Goal: Transaction & Acquisition: Book appointment/travel/reservation

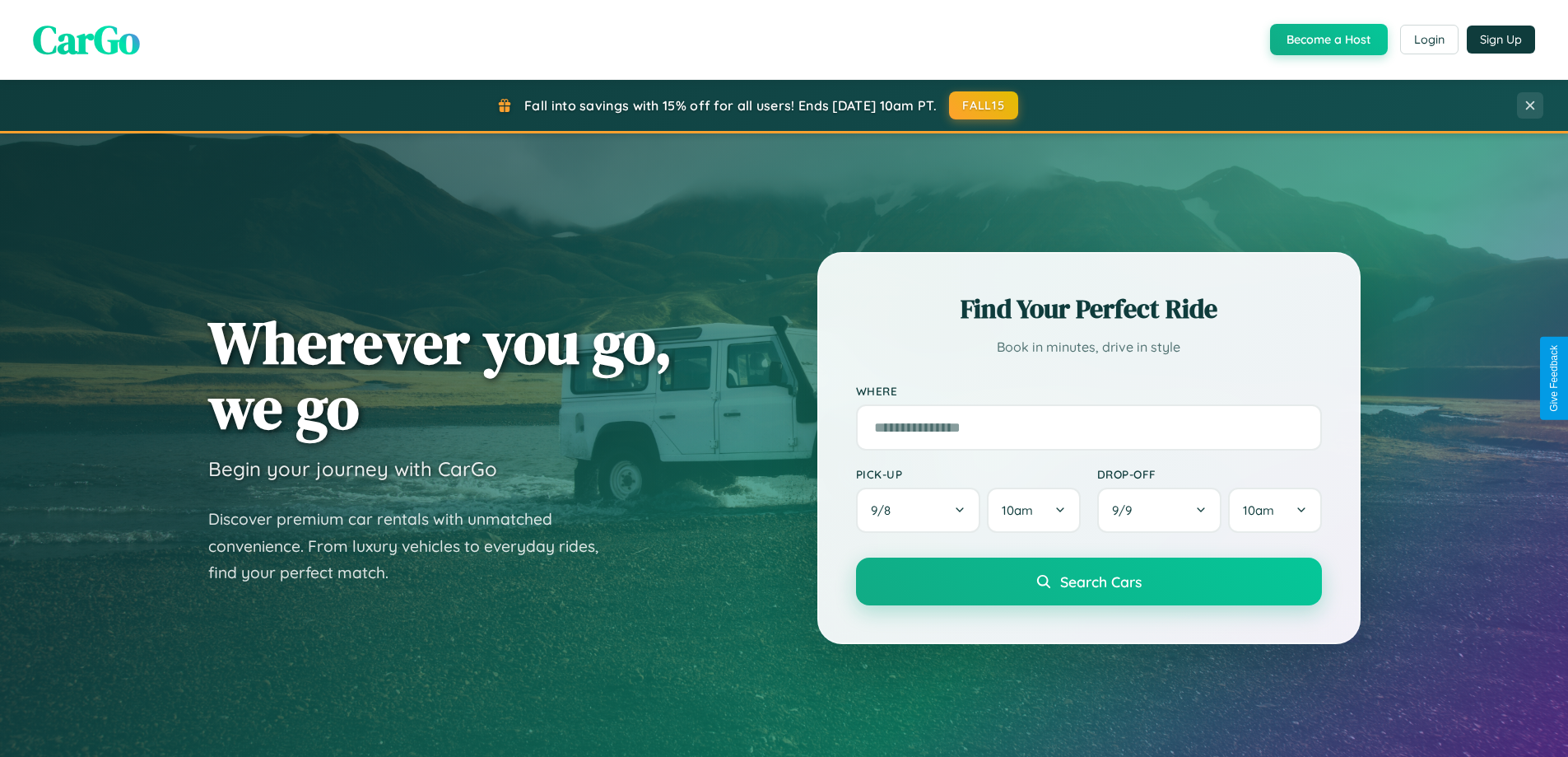
scroll to position [1134, 0]
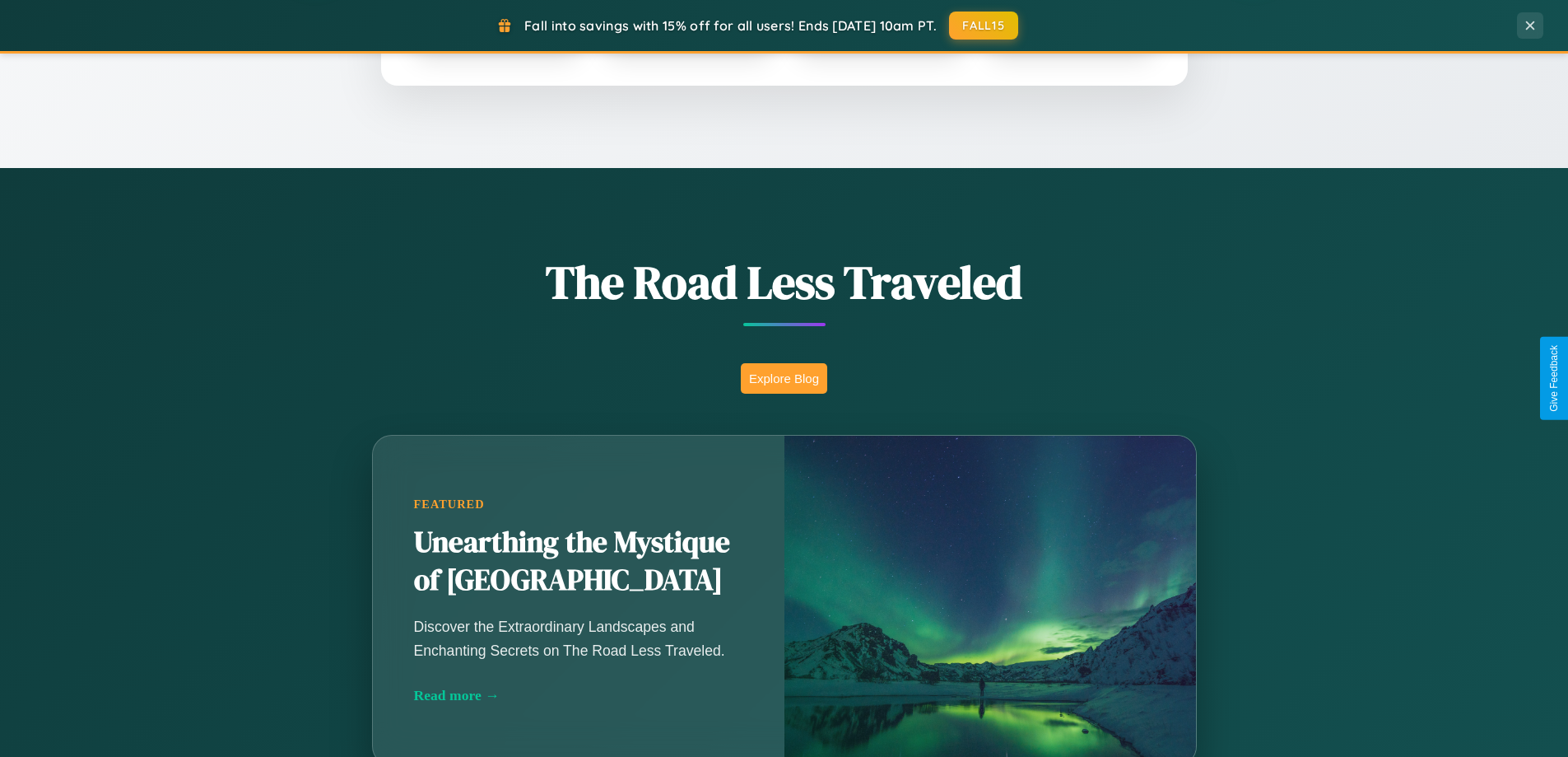
click at [784, 378] on button "Explore Blog" at bounding box center [784, 378] width 86 height 30
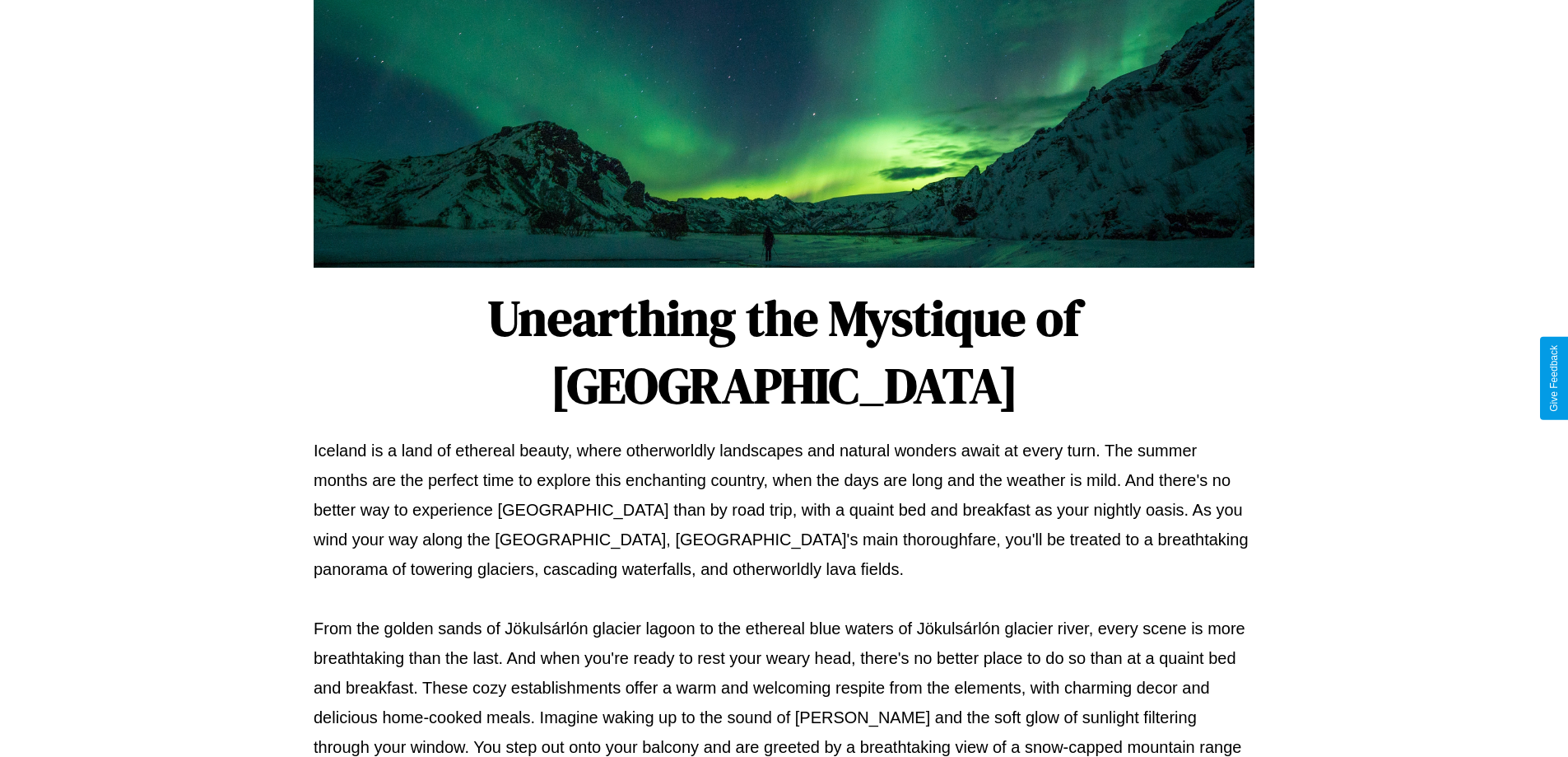
scroll to position [533, 0]
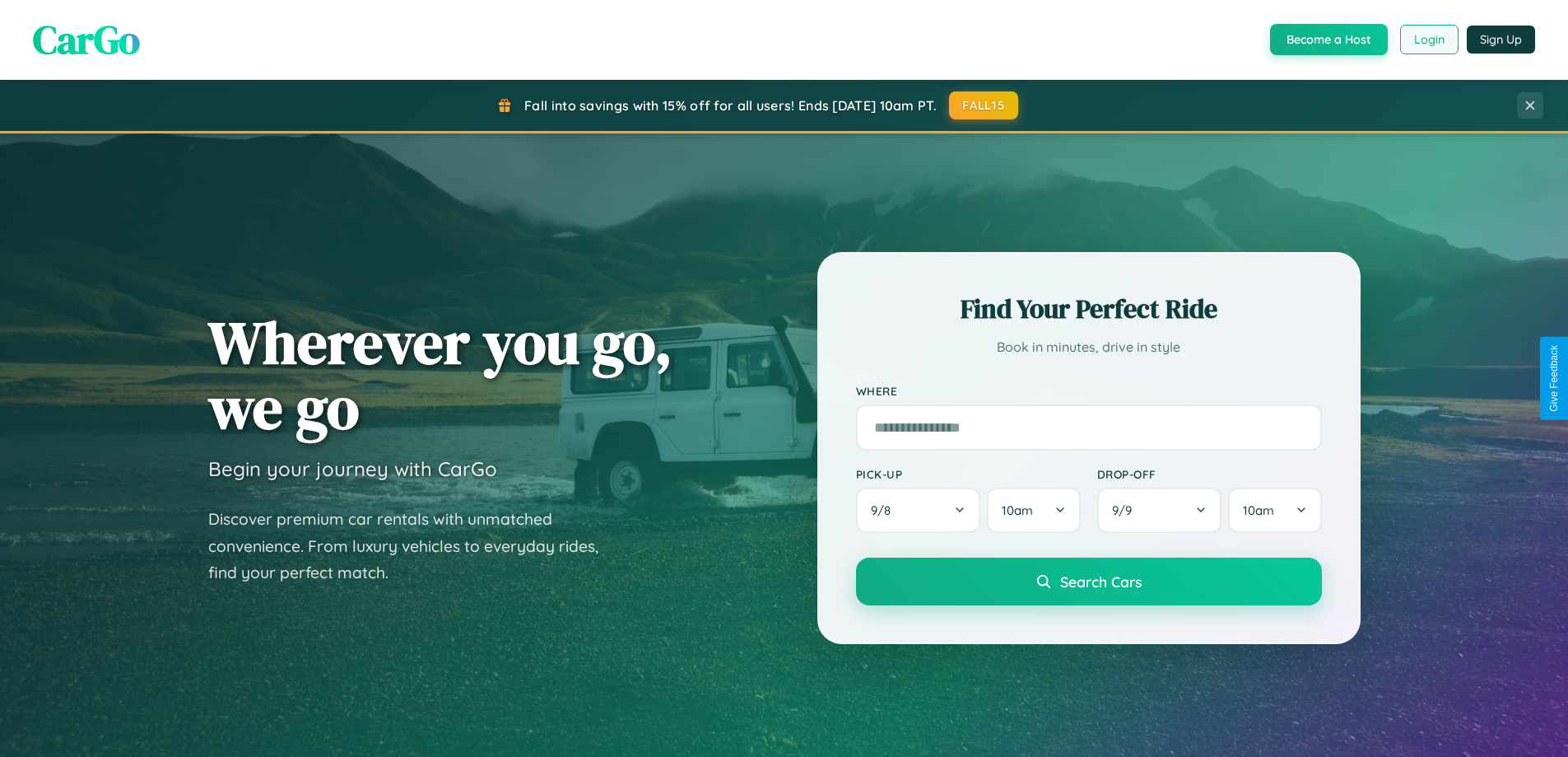
click at [1428, 39] on button "Login" at bounding box center [1430, 39] width 58 height 30
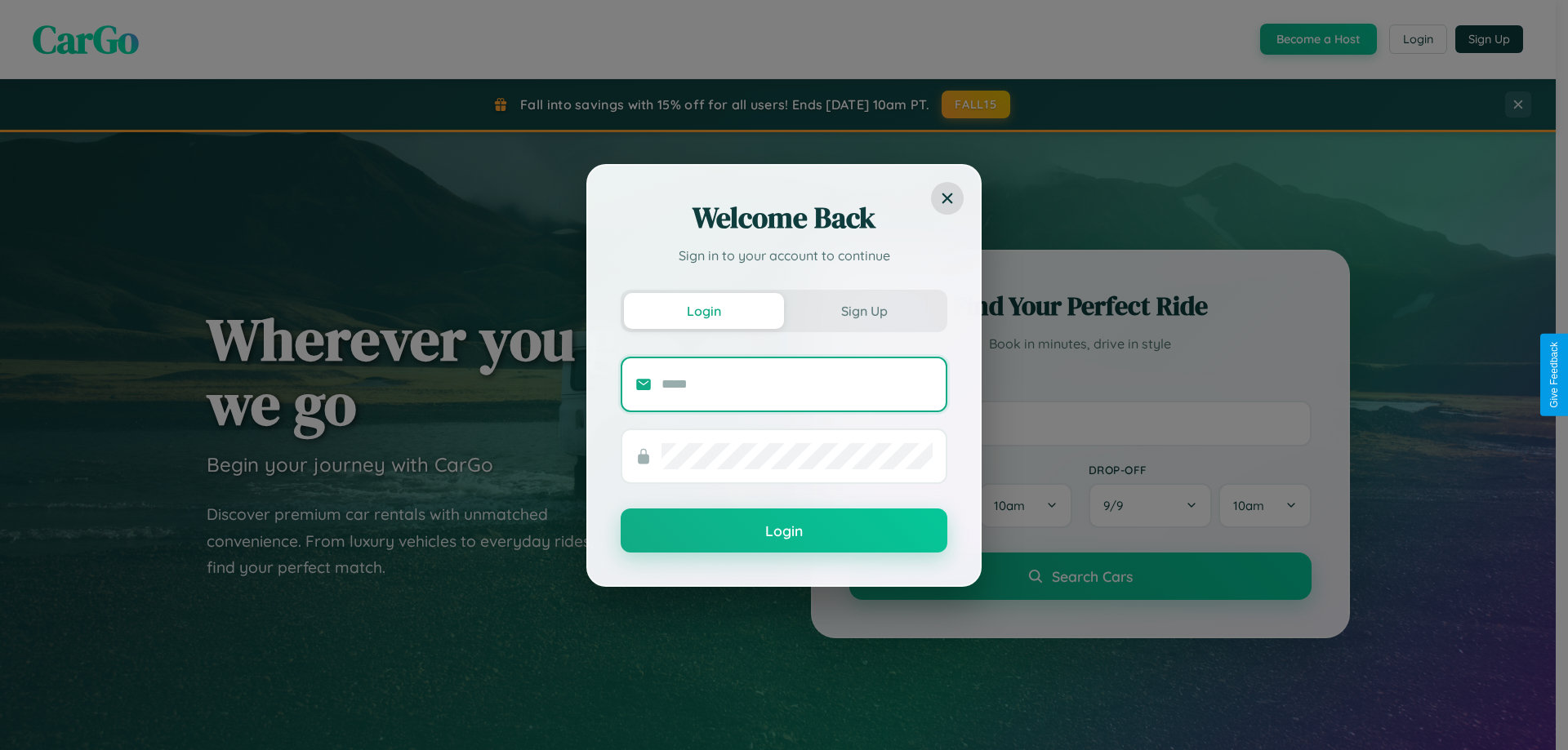
click at [797, 383] on input "text" at bounding box center [796, 384] width 271 height 26
type input "**********"
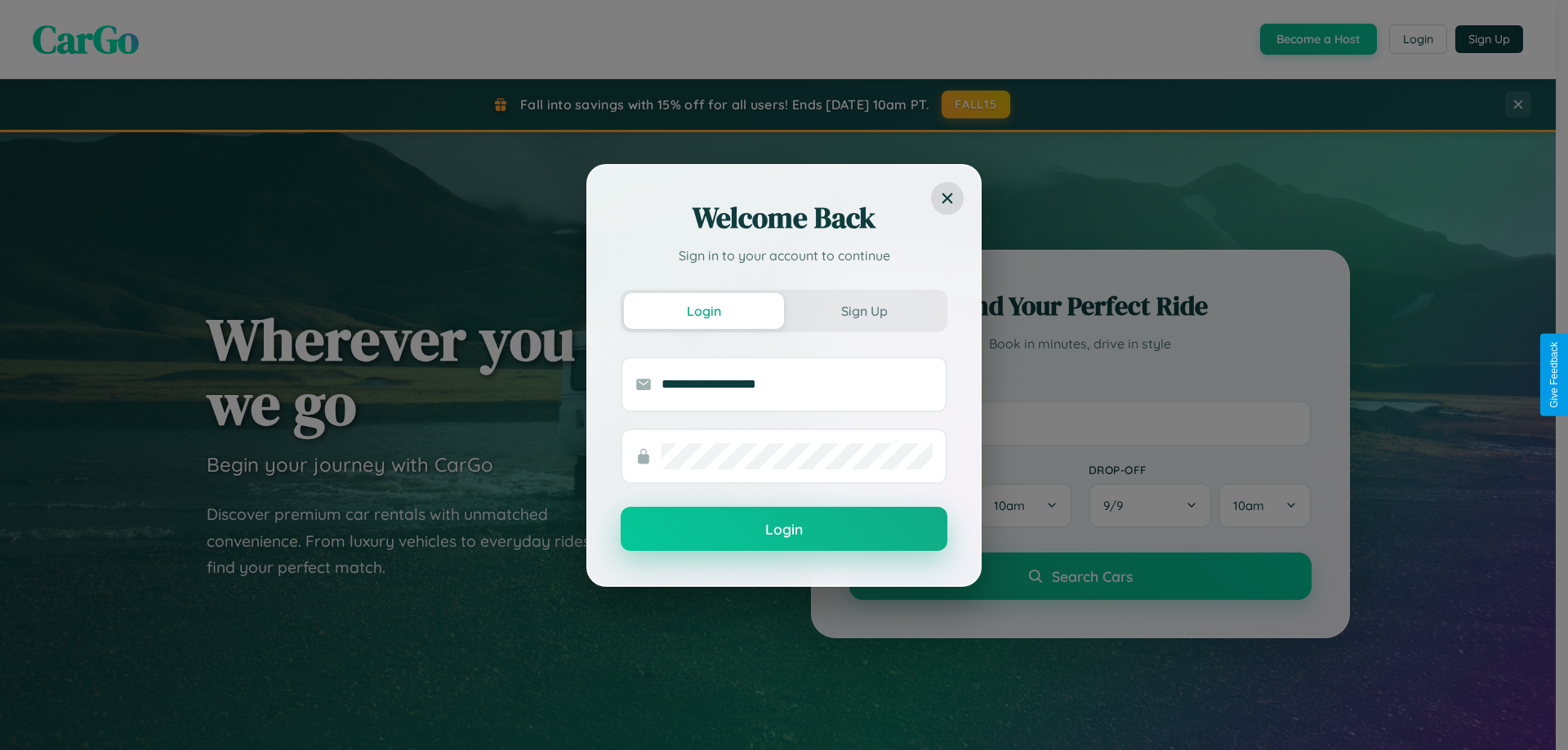
click at [784, 529] on button "Login" at bounding box center [783, 529] width 327 height 44
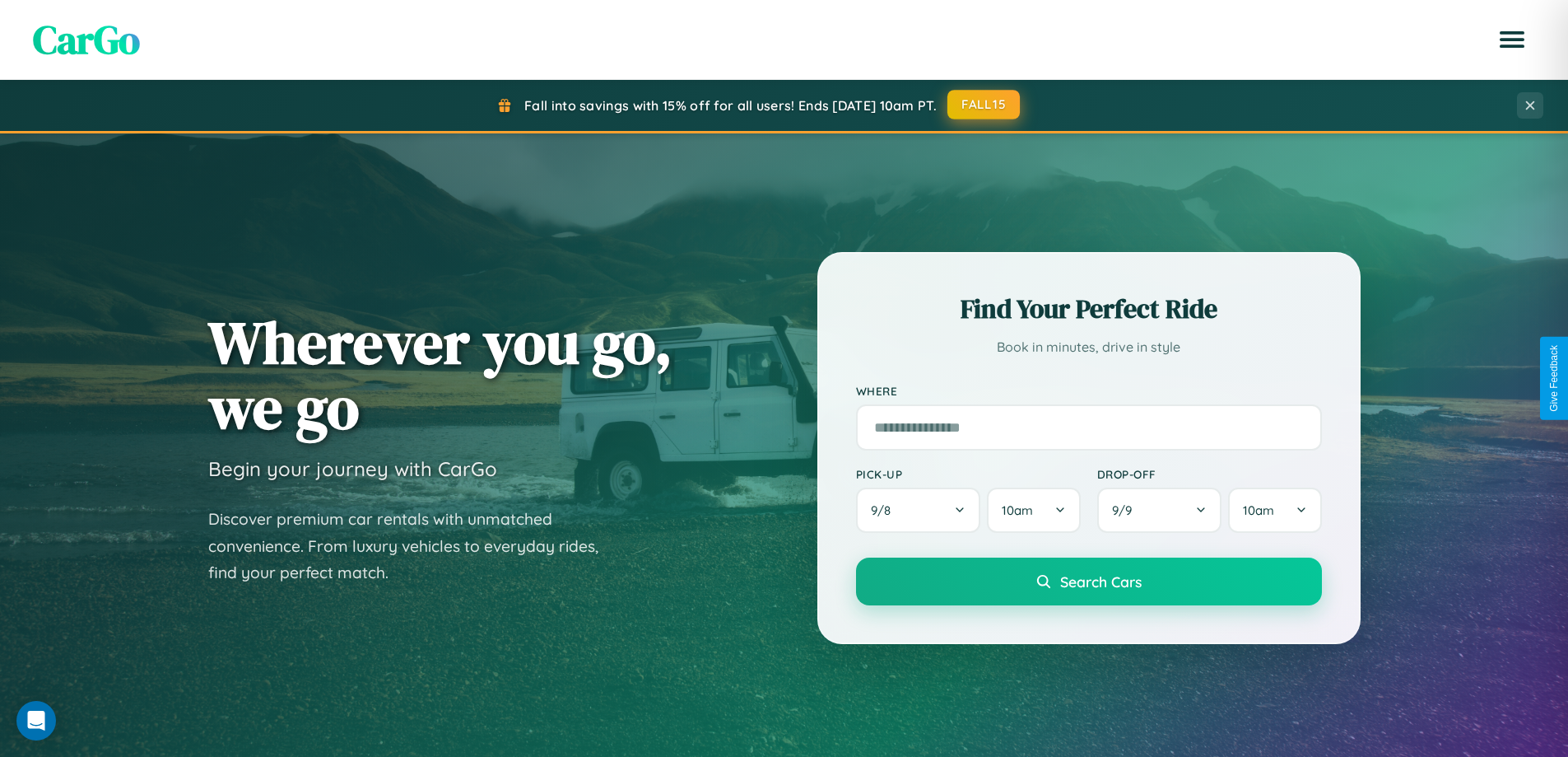
click at [985, 104] on button "FALL15" at bounding box center [983, 105] width 72 height 30
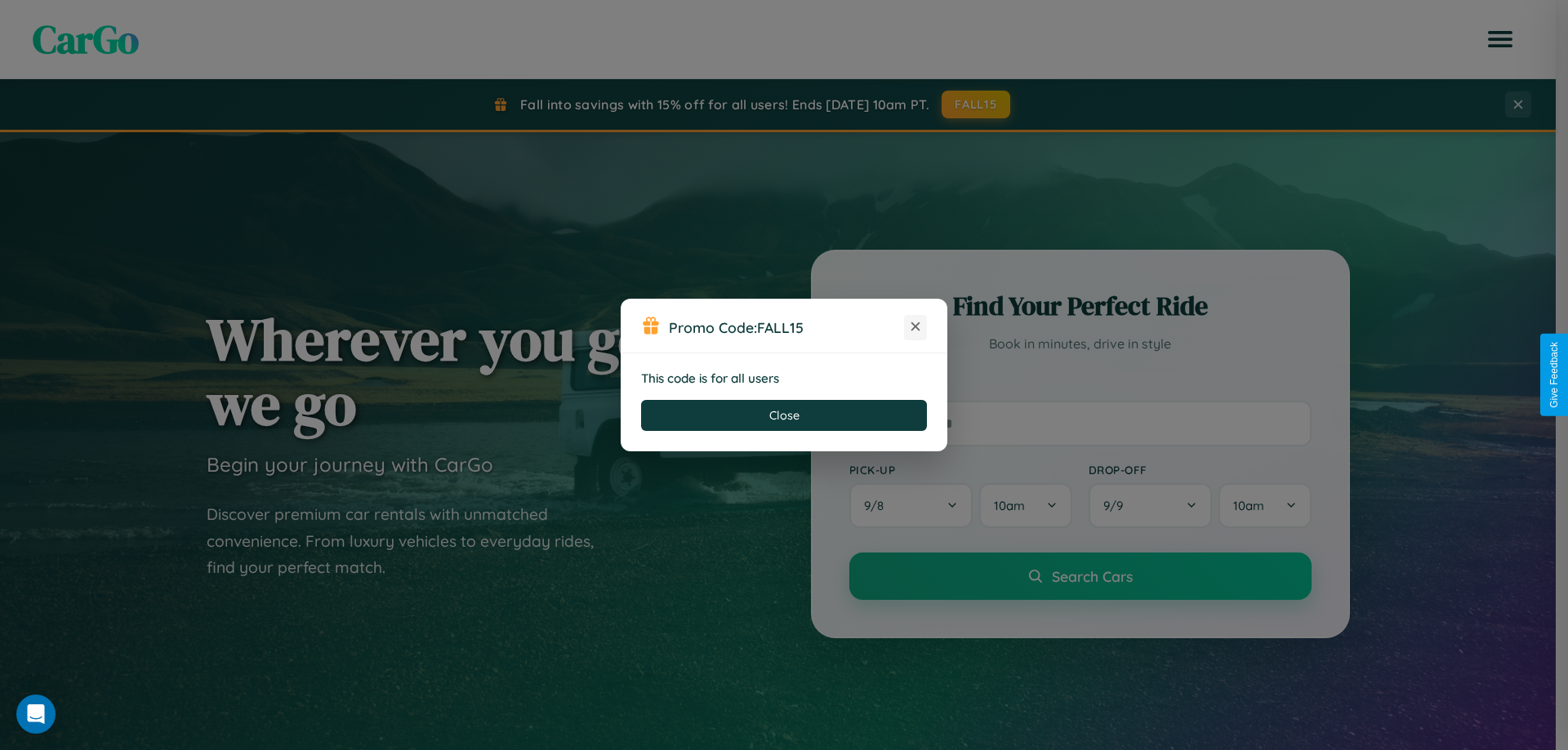
click at [915, 328] on icon at bounding box center [915, 327] width 17 height 17
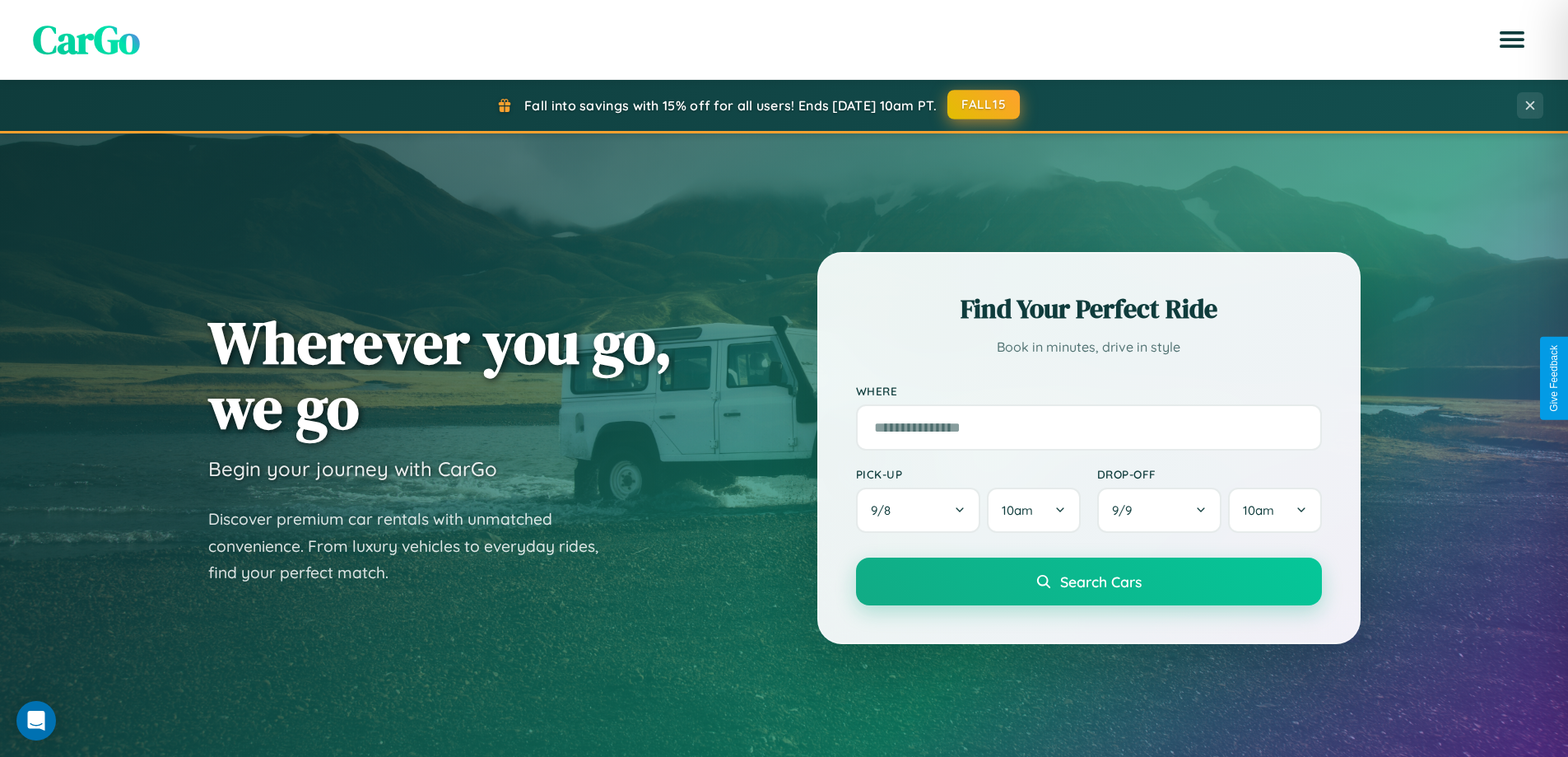
click at [985, 104] on button "FALL15" at bounding box center [983, 105] width 72 height 30
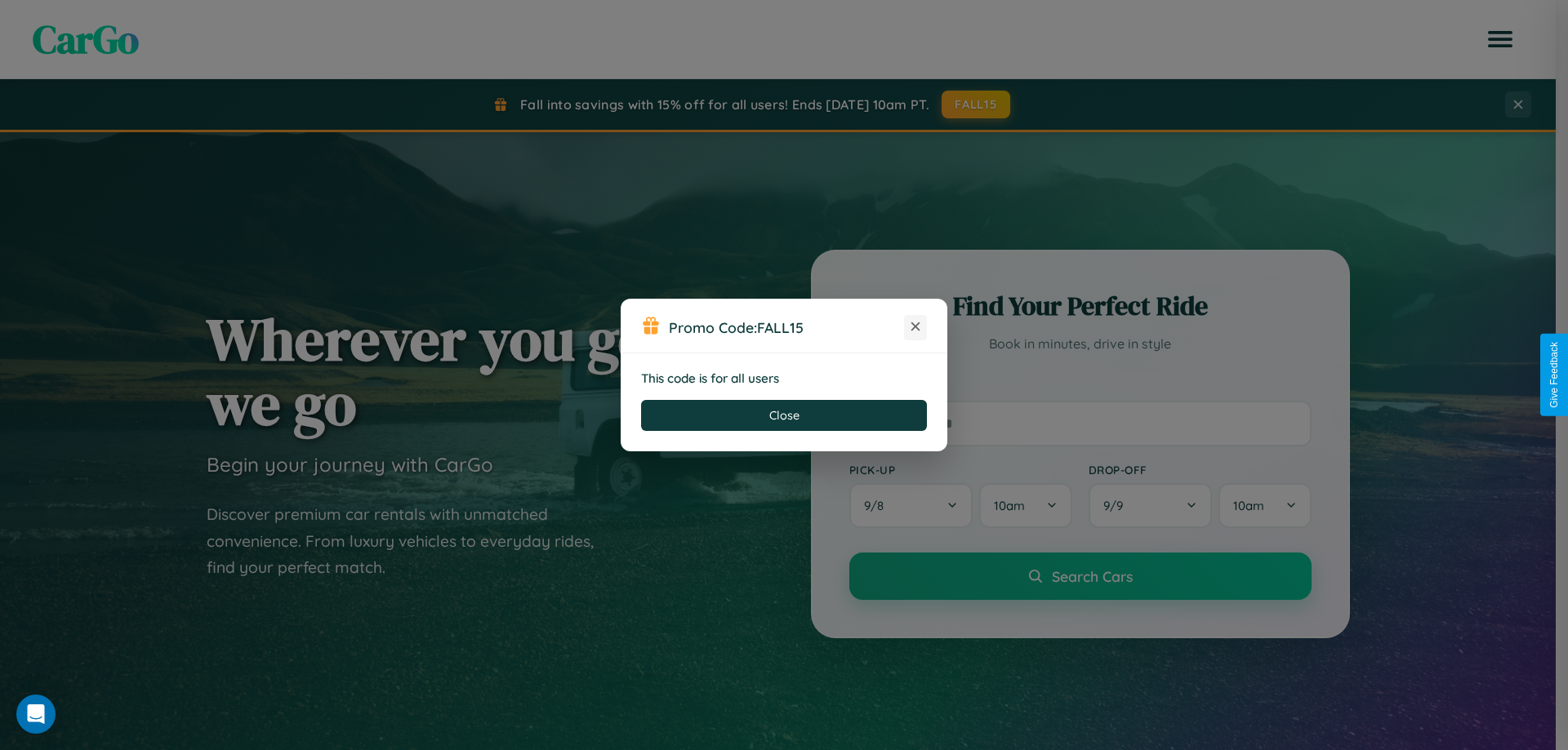
click at [915, 328] on icon at bounding box center [915, 327] width 17 height 17
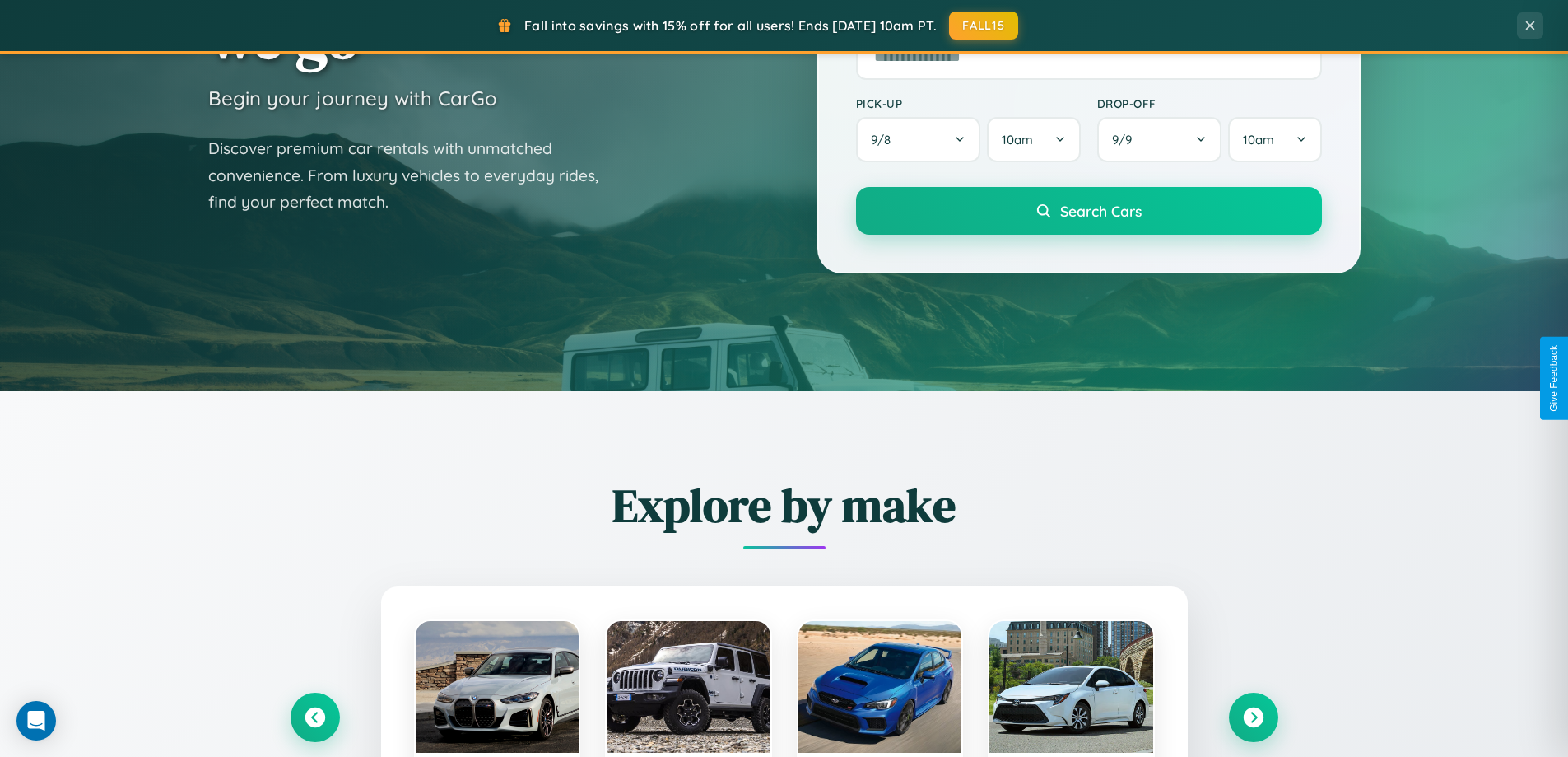
scroll to position [3169, 0]
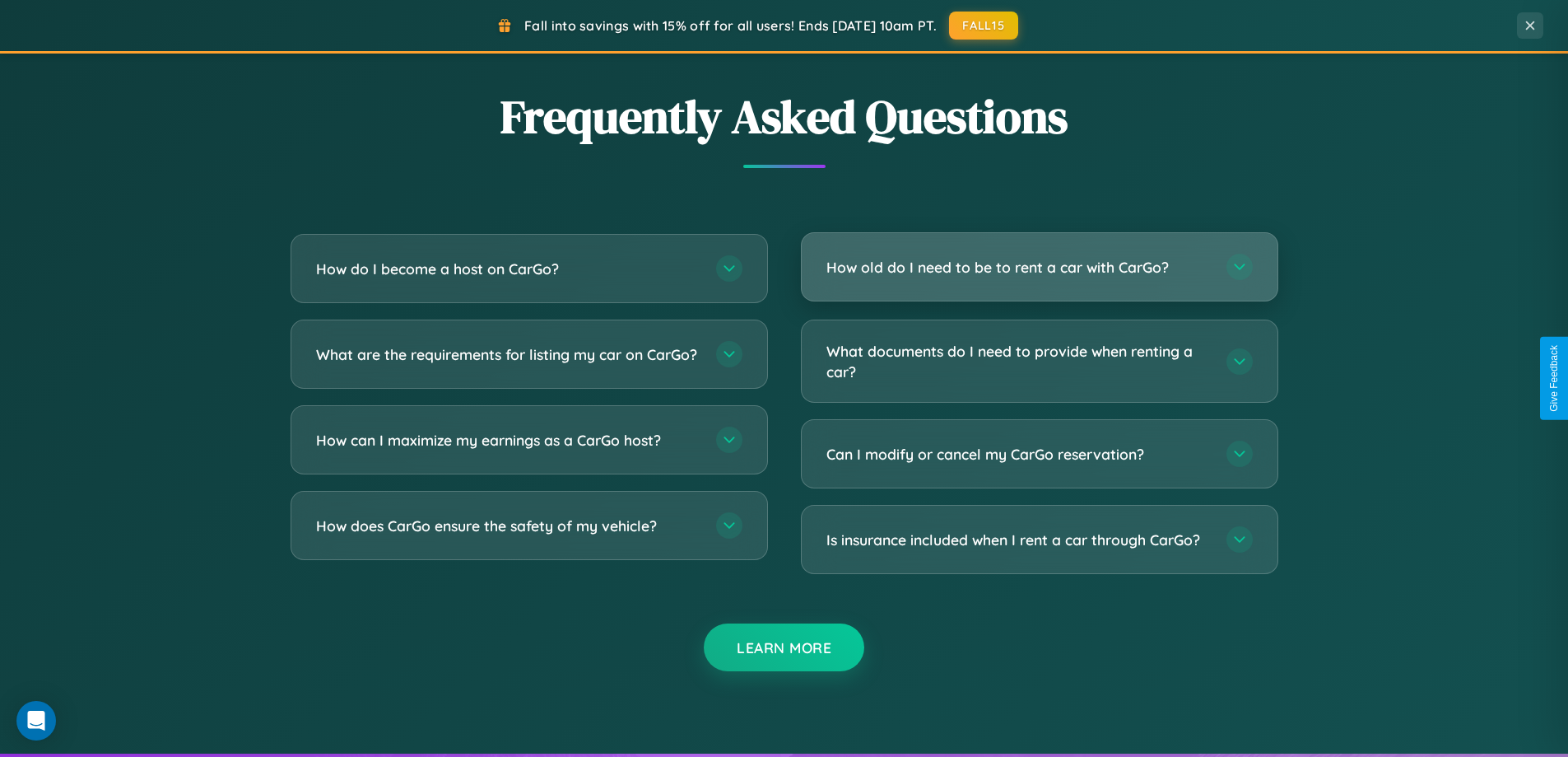
click at [1039, 268] on h3 "How old do I need to be to rent a car with CarGo?" at bounding box center [1018, 268] width 384 height 21
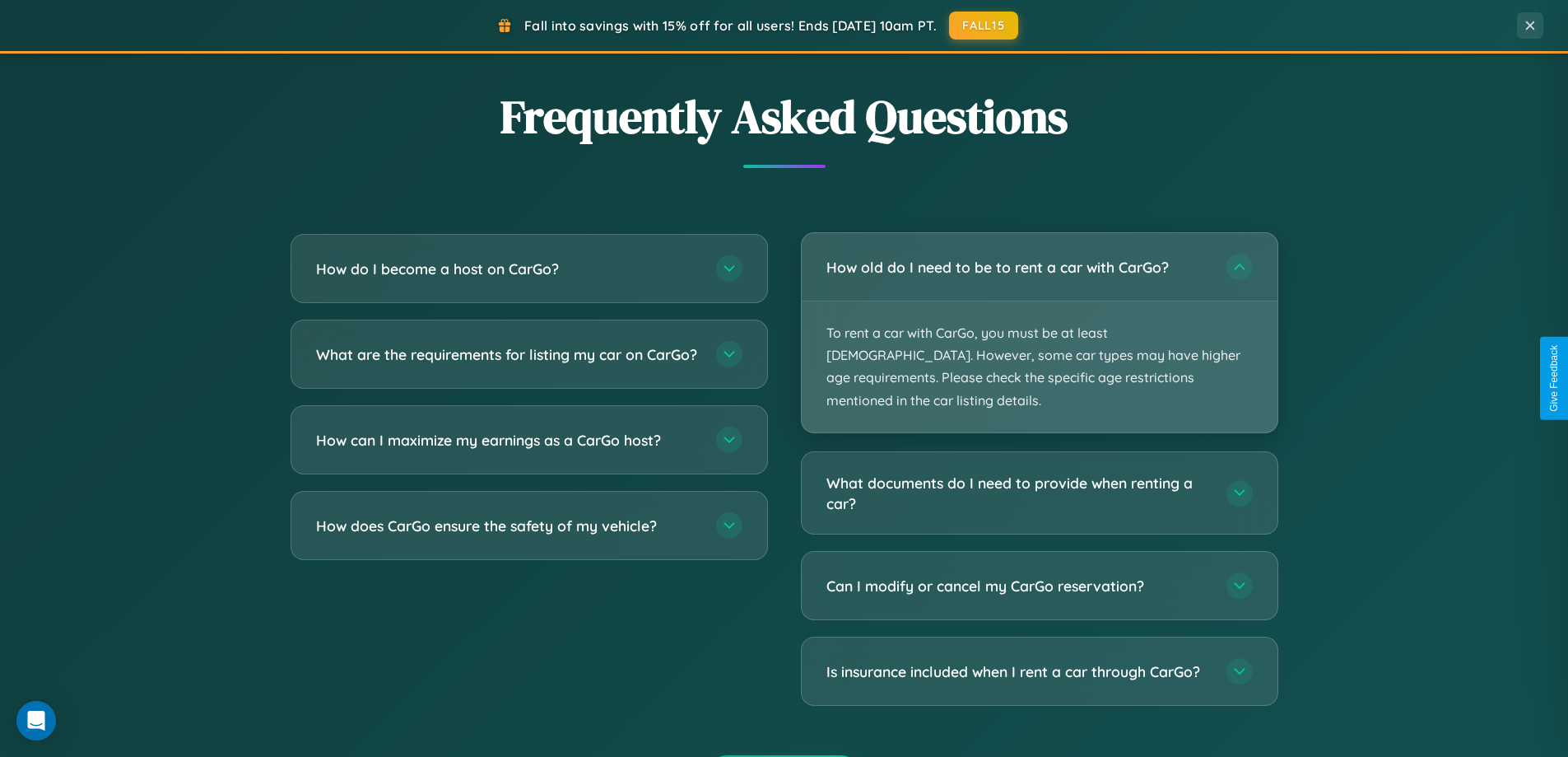
click at [1039, 321] on p "To rent a car with CarGo, you must be at least [DEMOGRAPHIC_DATA]. However, som…" at bounding box center [1039, 366] width 476 height 131
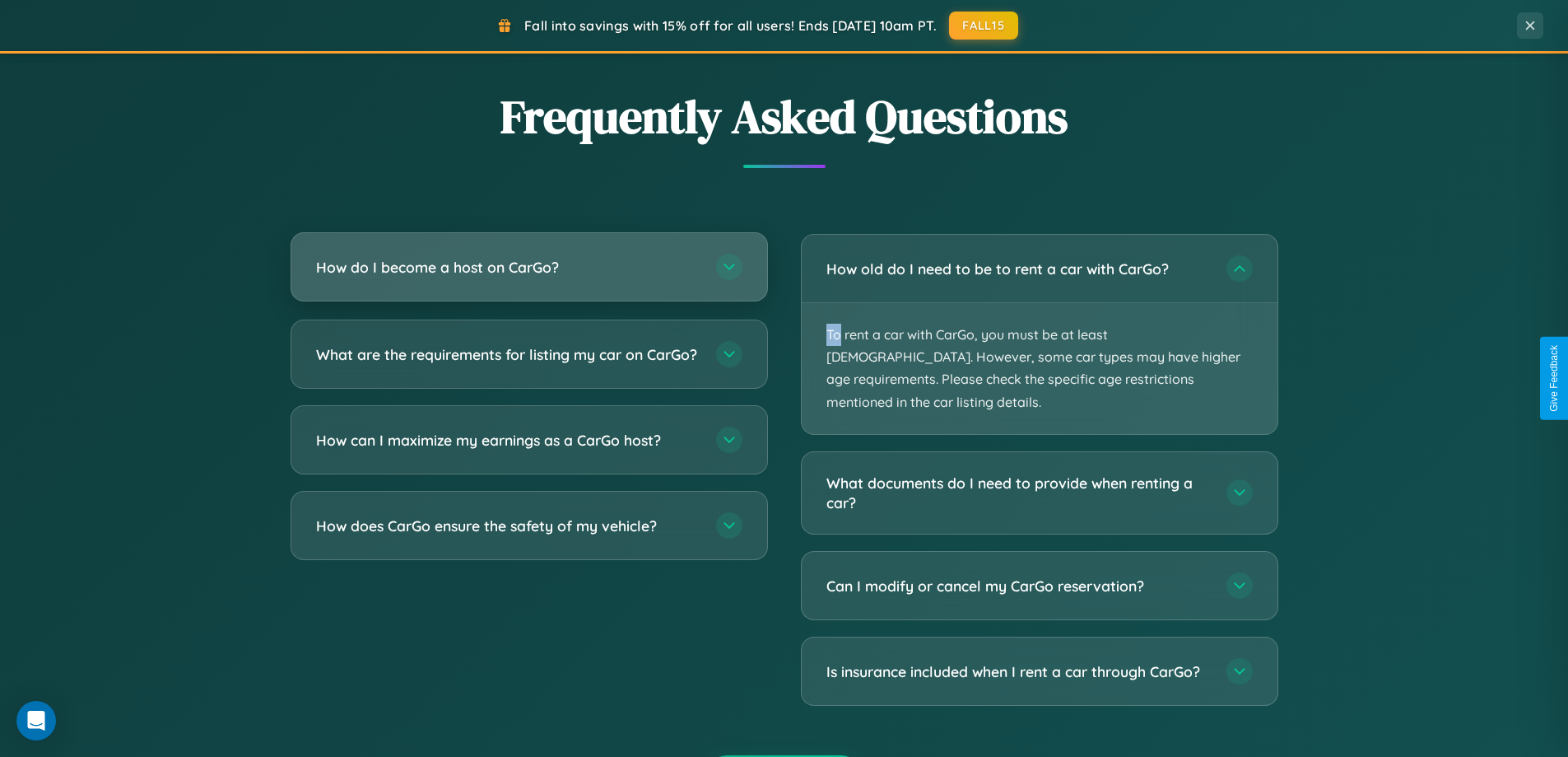
click at [529, 268] on h3 "How do I become a host on CarGo?" at bounding box center [508, 268] width 384 height 21
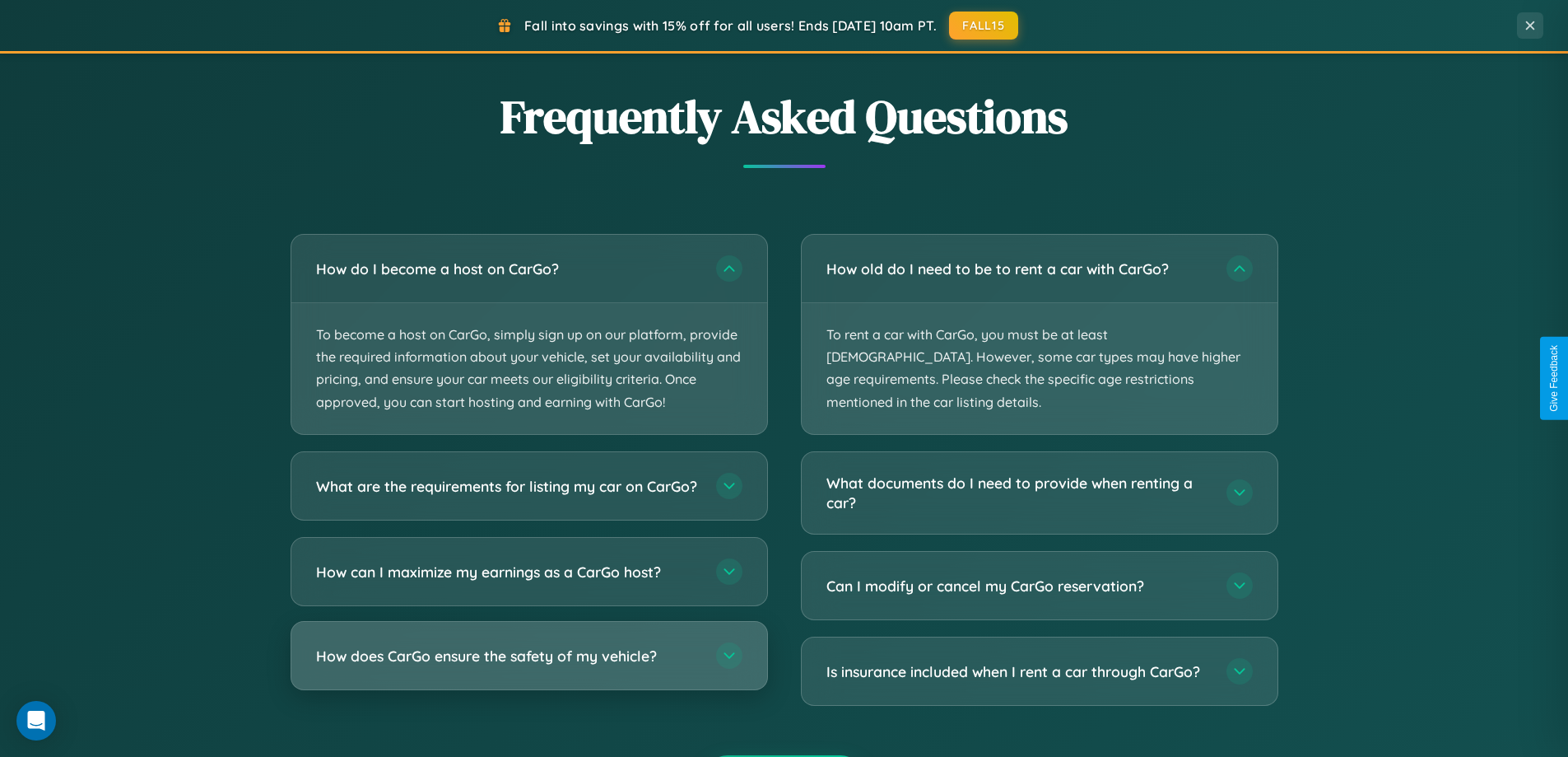
click at [529, 666] on h3 "How does CarGo ensure the safety of my vehicle?" at bounding box center [508, 656] width 384 height 21
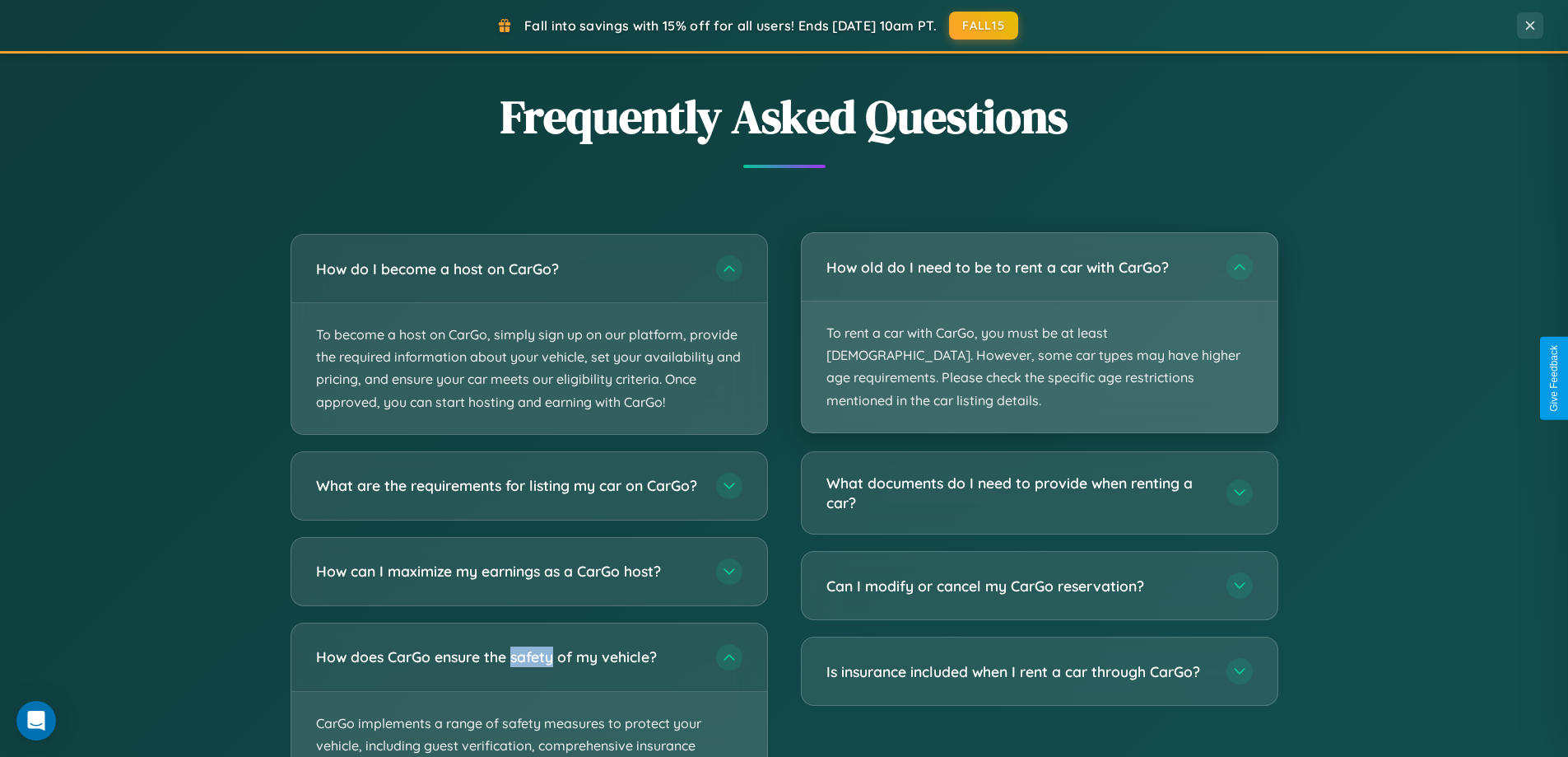
click at [1039, 323] on p "To rent a car with CarGo, you must be at least [DEMOGRAPHIC_DATA]. However, som…" at bounding box center [1039, 366] width 476 height 131
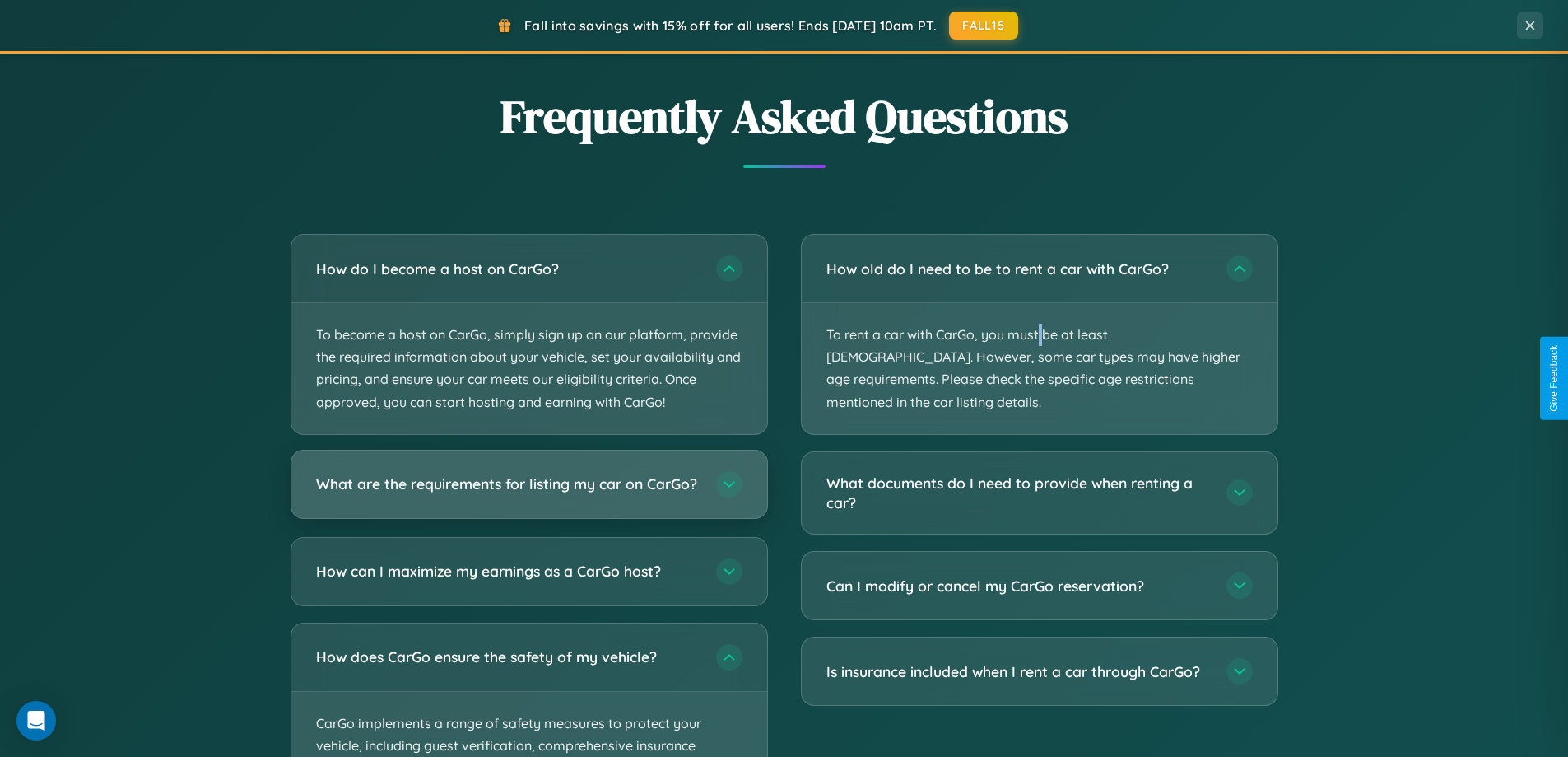
click at [529, 491] on h3 "What are the requirements for listing my car on CarGo?" at bounding box center [508, 484] width 384 height 21
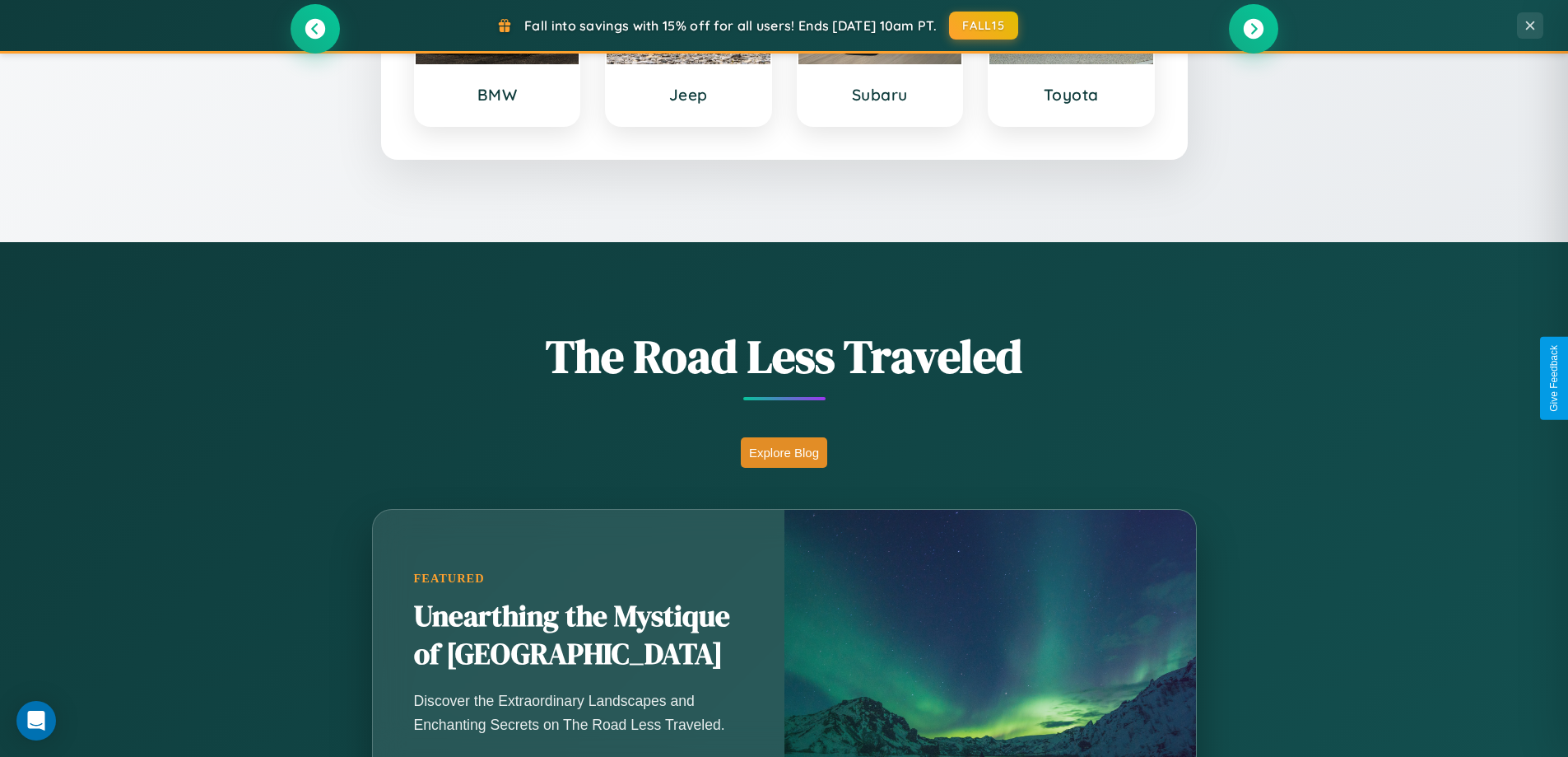
scroll to position [710, 0]
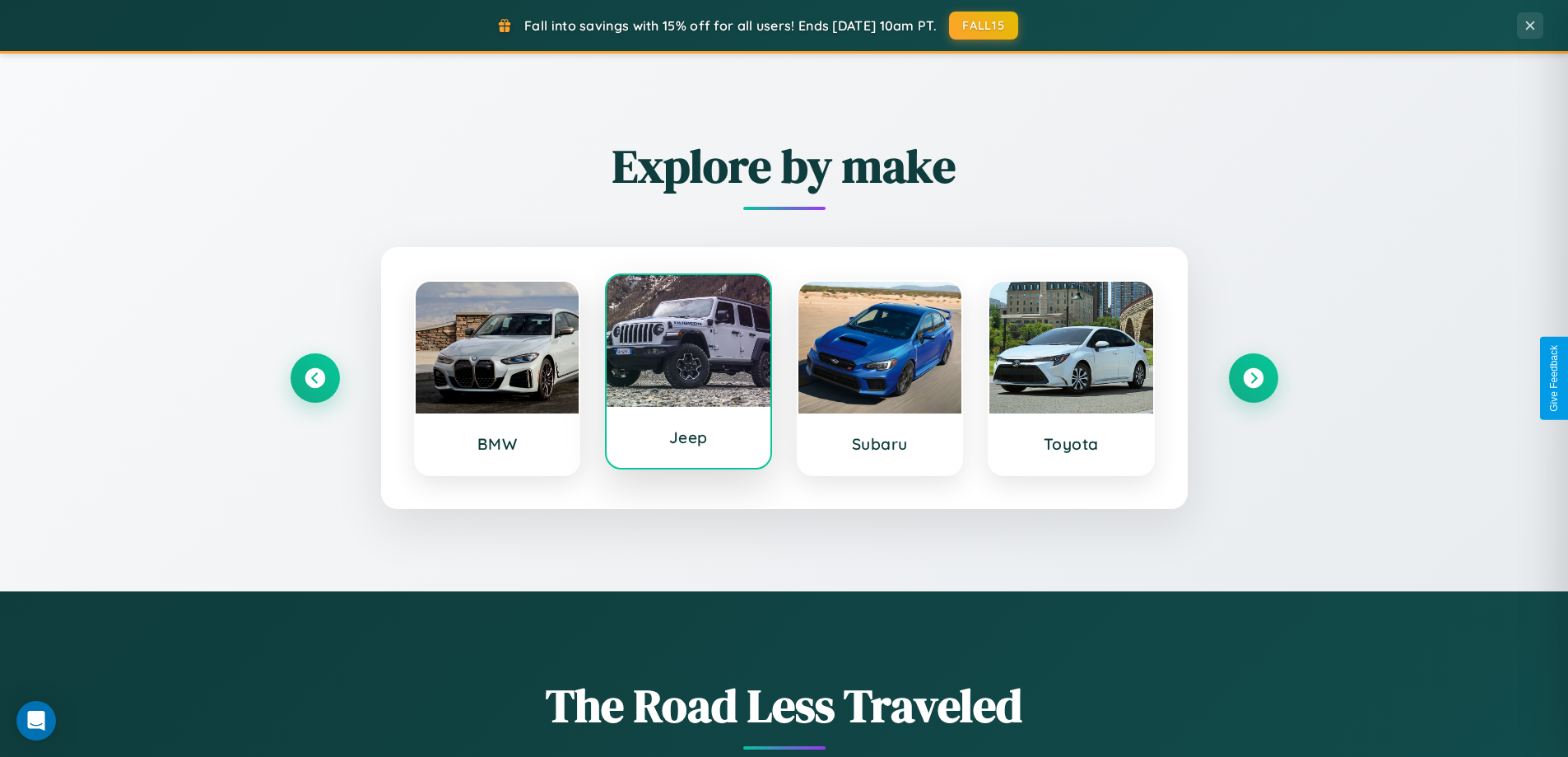
click at [688, 372] on div at bounding box center [688, 341] width 163 height 131
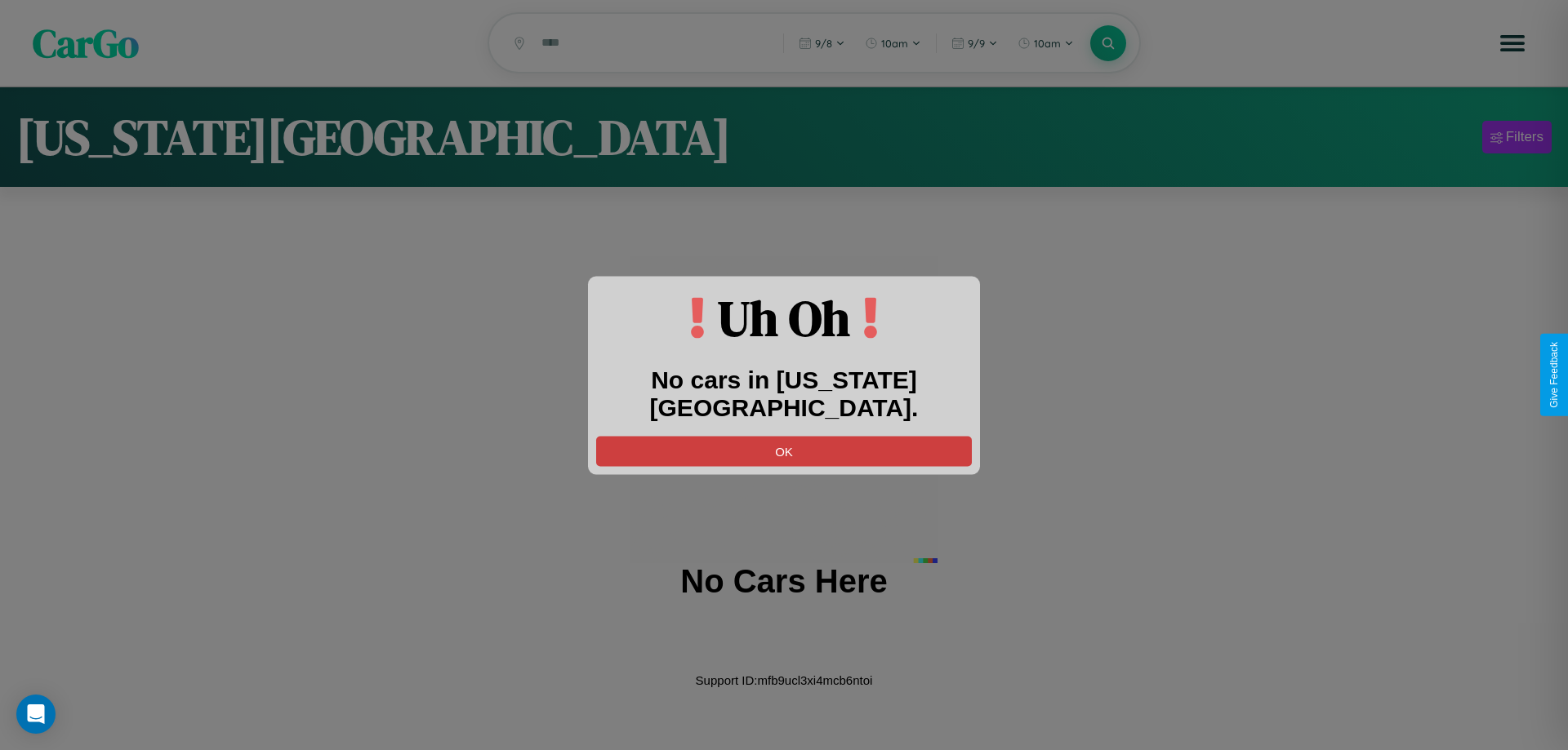
click at [784, 435] on button "OK" at bounding box center [783, 450] width 375 height 30
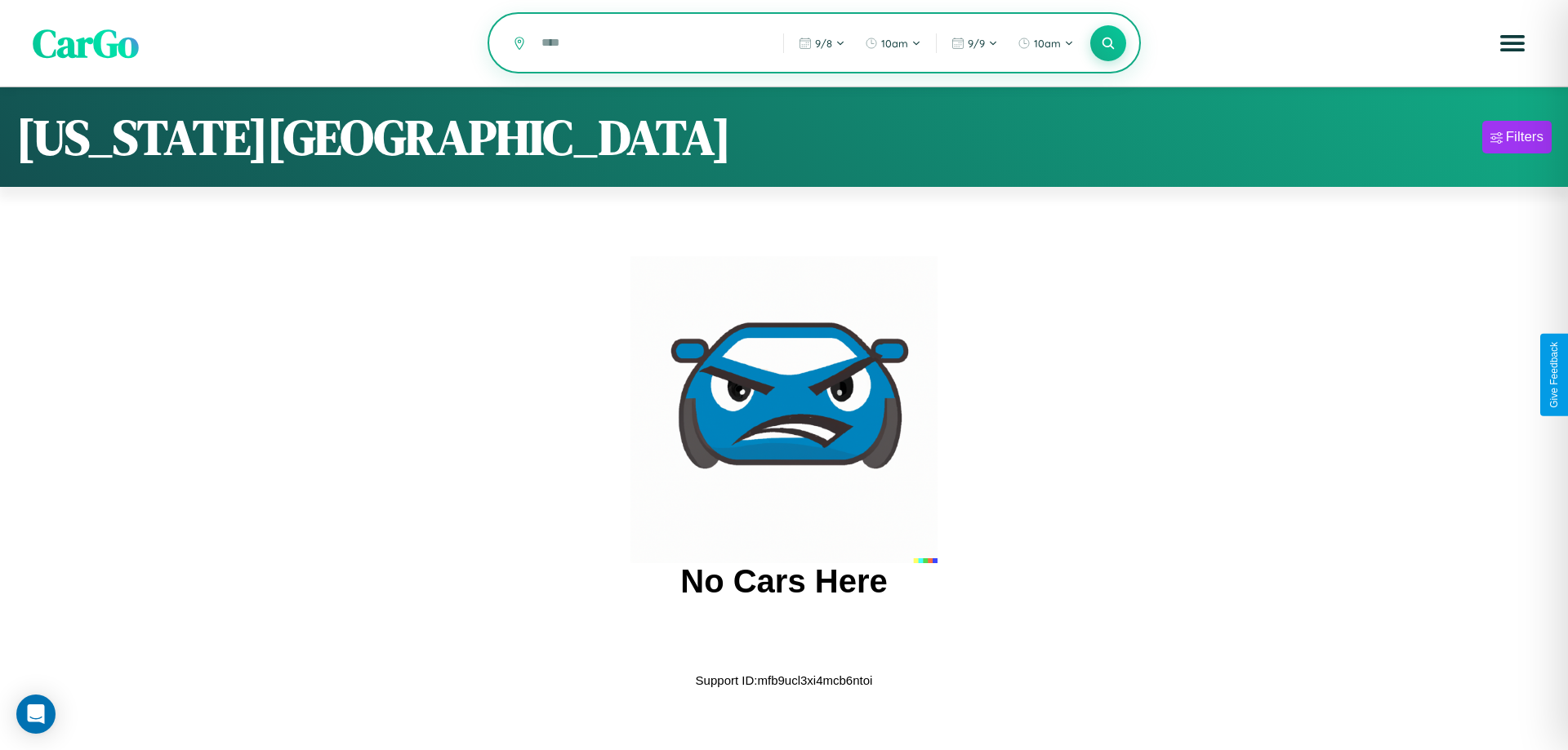
click at [650, 44] on input "text" at bounding box center [650, 43] width 234 height 29
click at [1108, 44] on icon at bounding box center [1107, 43] width 16 height 16
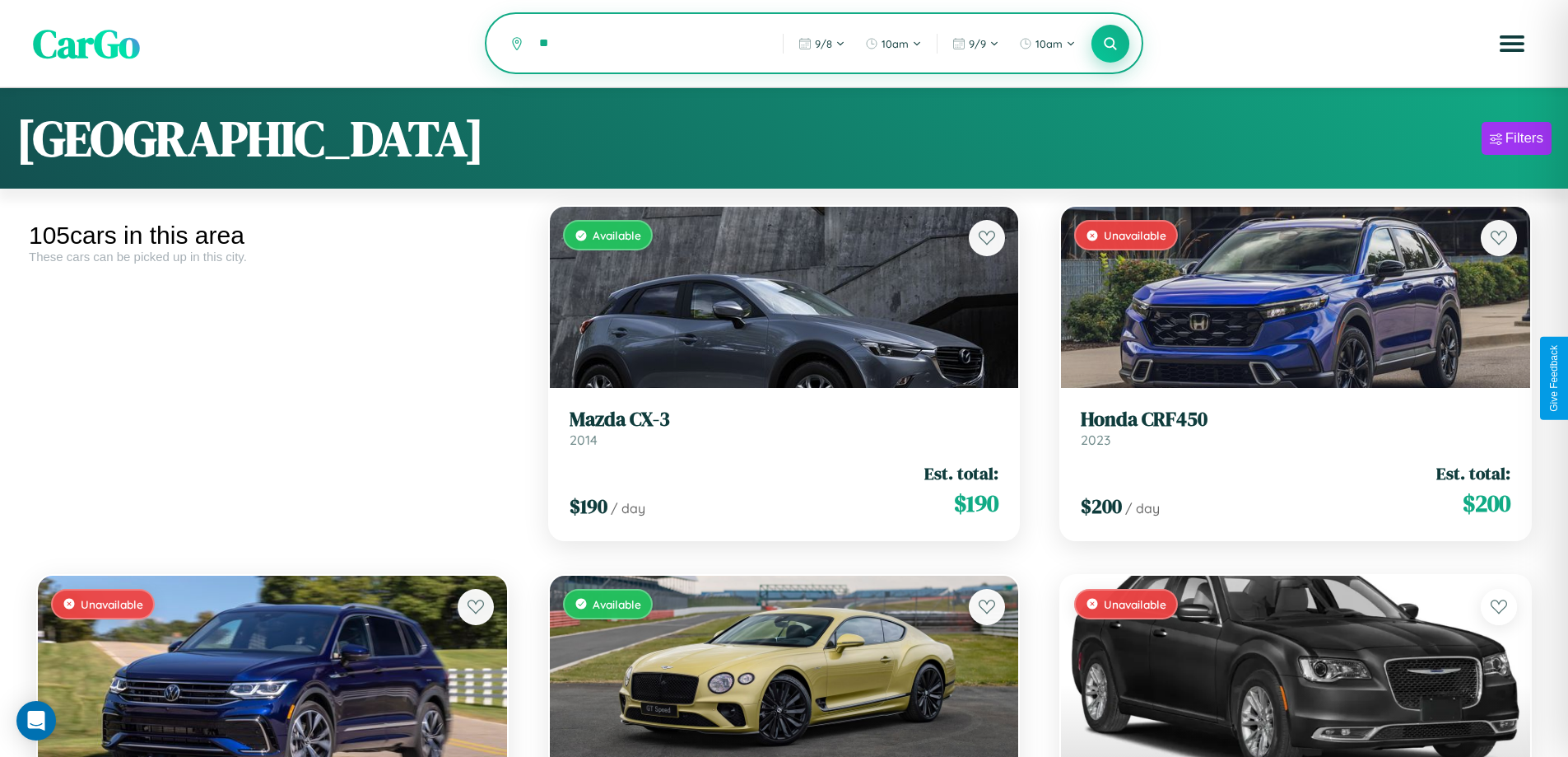
type input "*"
type input "**********"
click at [1111, 44] on icon at bounding box center [1111, 43] width 16 height 16
